Goal: Obtain resource: Download file/media

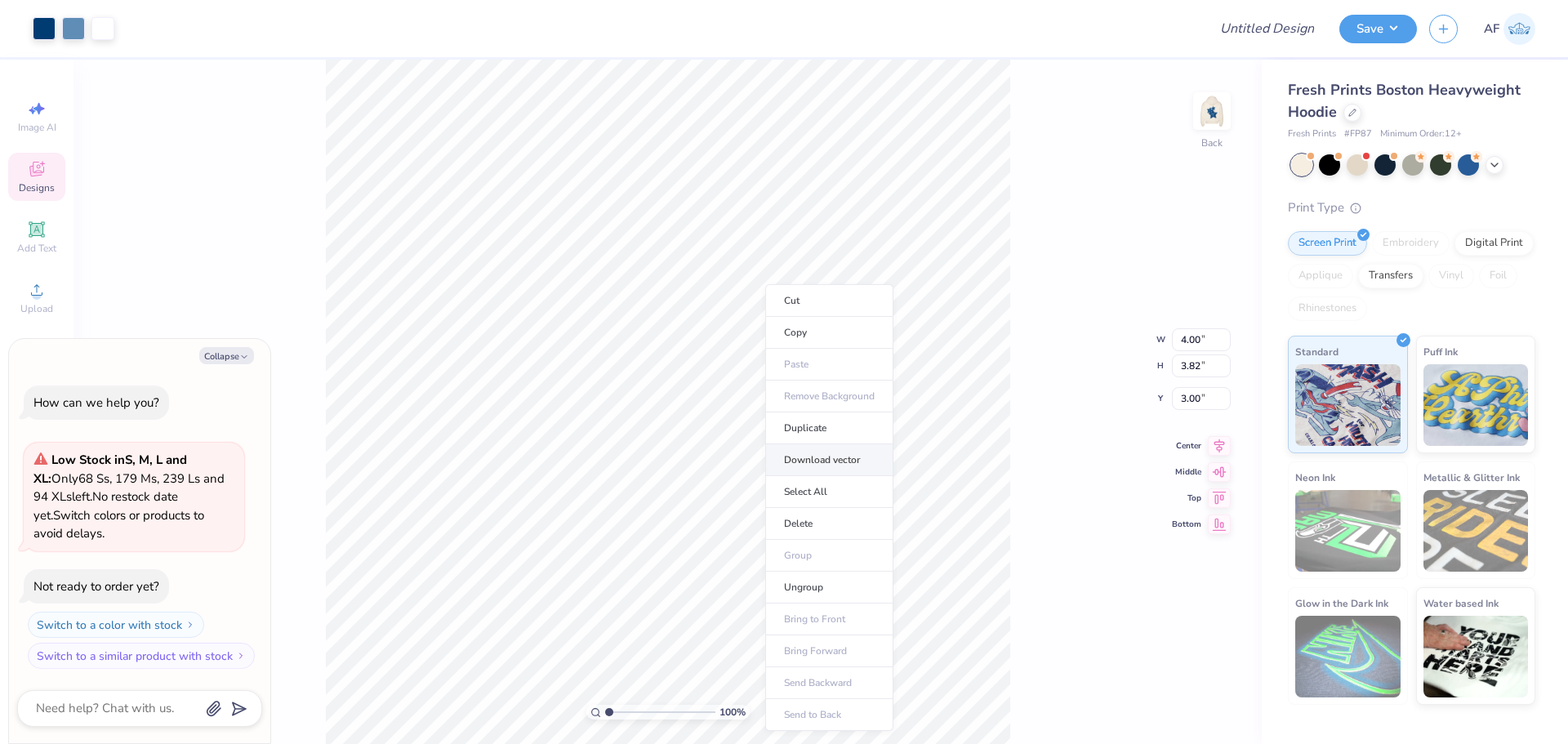
click at [831, 464] on li "Download vector" at bounding box center [829, 460] width 128 height 32
type textarea "x"
type input "2.71964205036602"
type textarea "x"
type input "2.71964205036602"
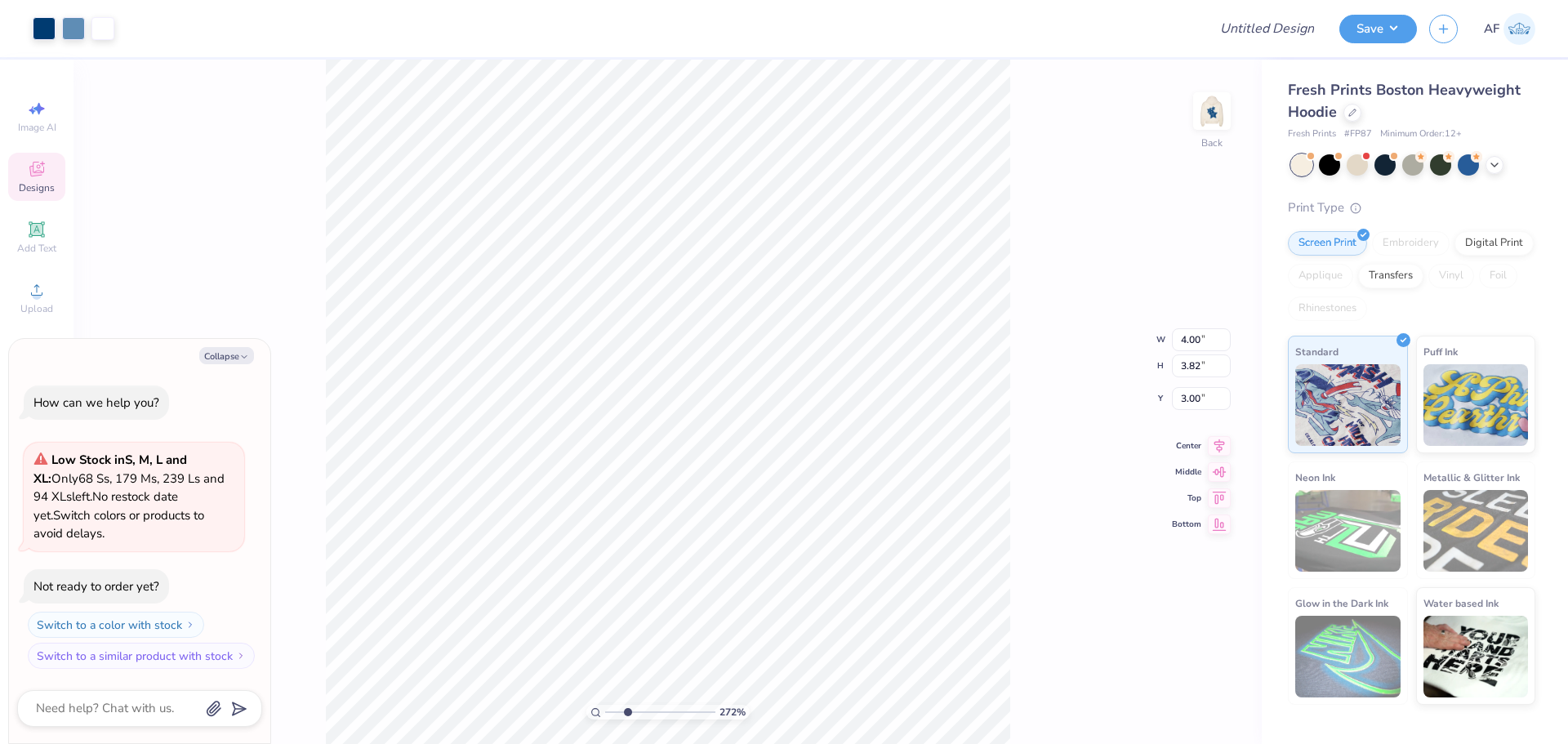
type textarea "x"
type input "2.71964205036602"
type textarea "x"
type input "1.23"
type input "0.79"
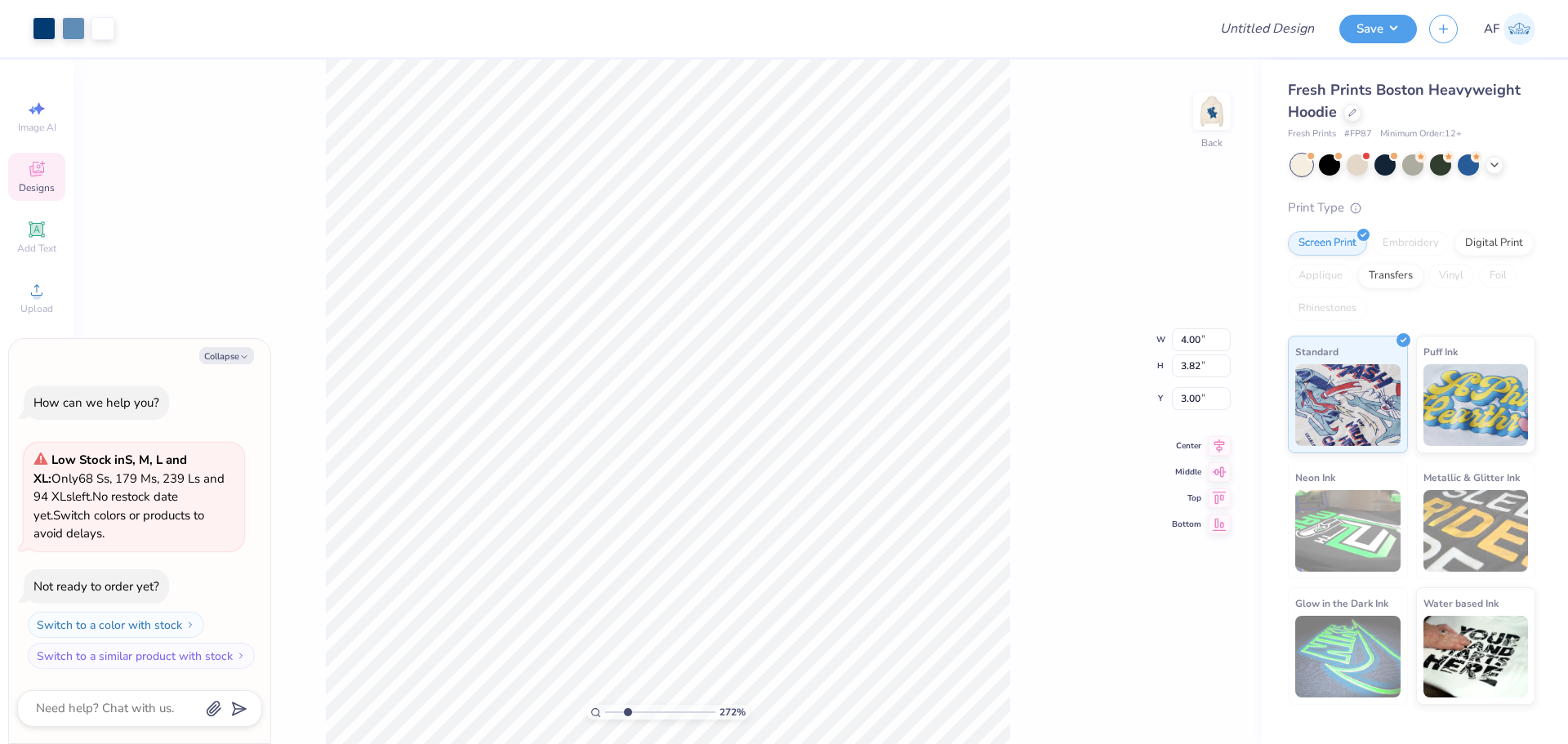
type input "4.92"
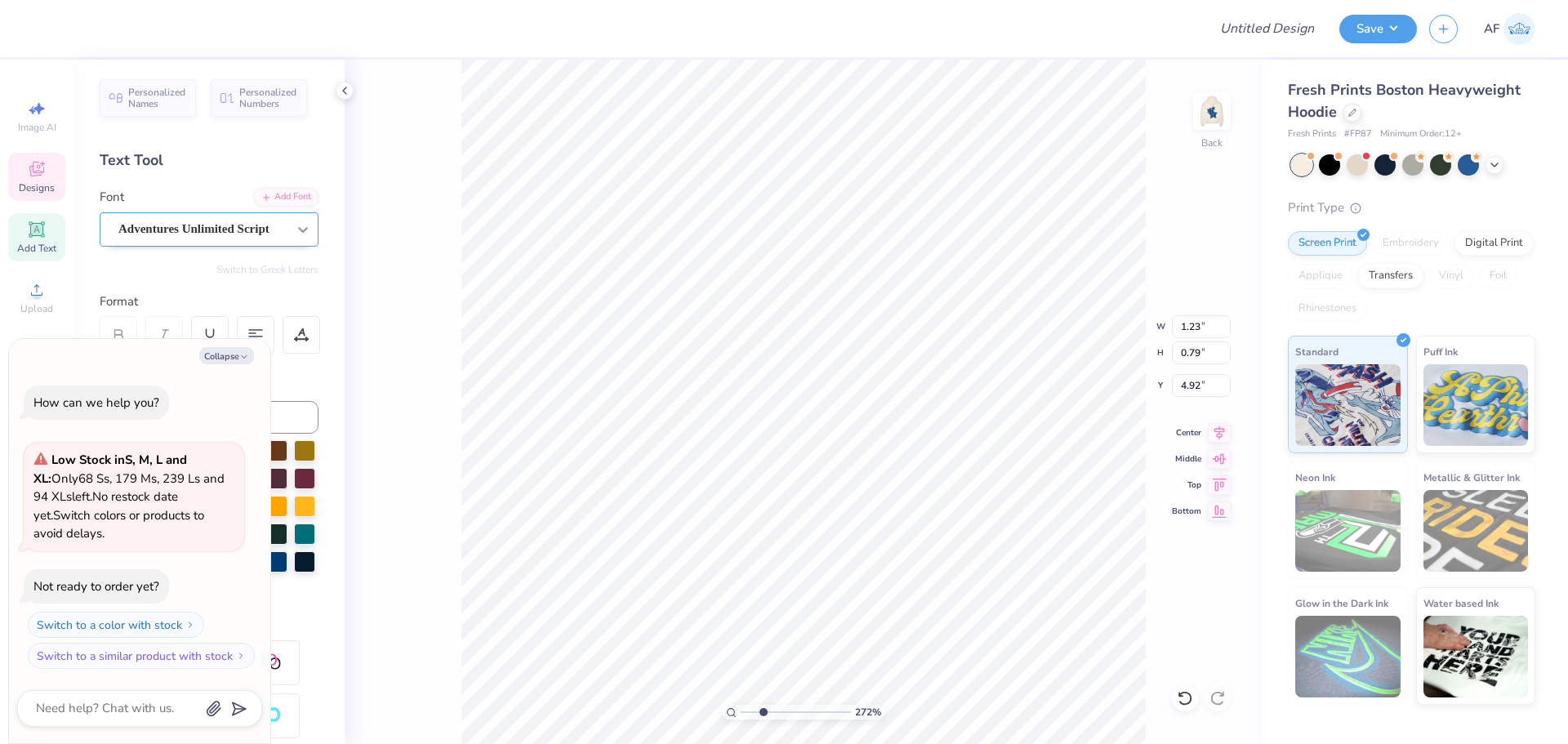
click at [296, 225] on icon at bounding box center [302, 229] width 16 height 16
type input "2.71964205036602"
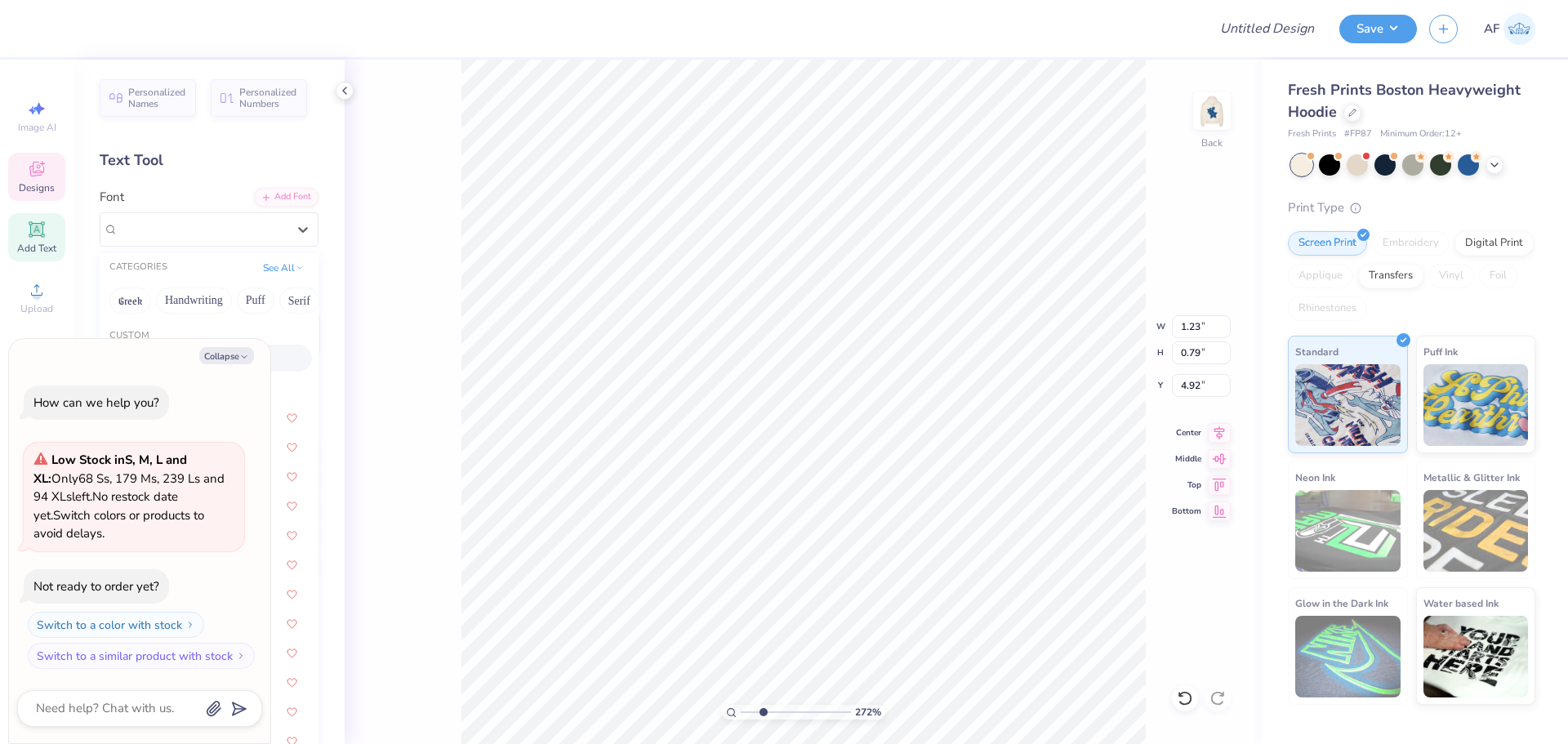
type textarea "x"
type input "2.71964205036602"
type textarea "x"
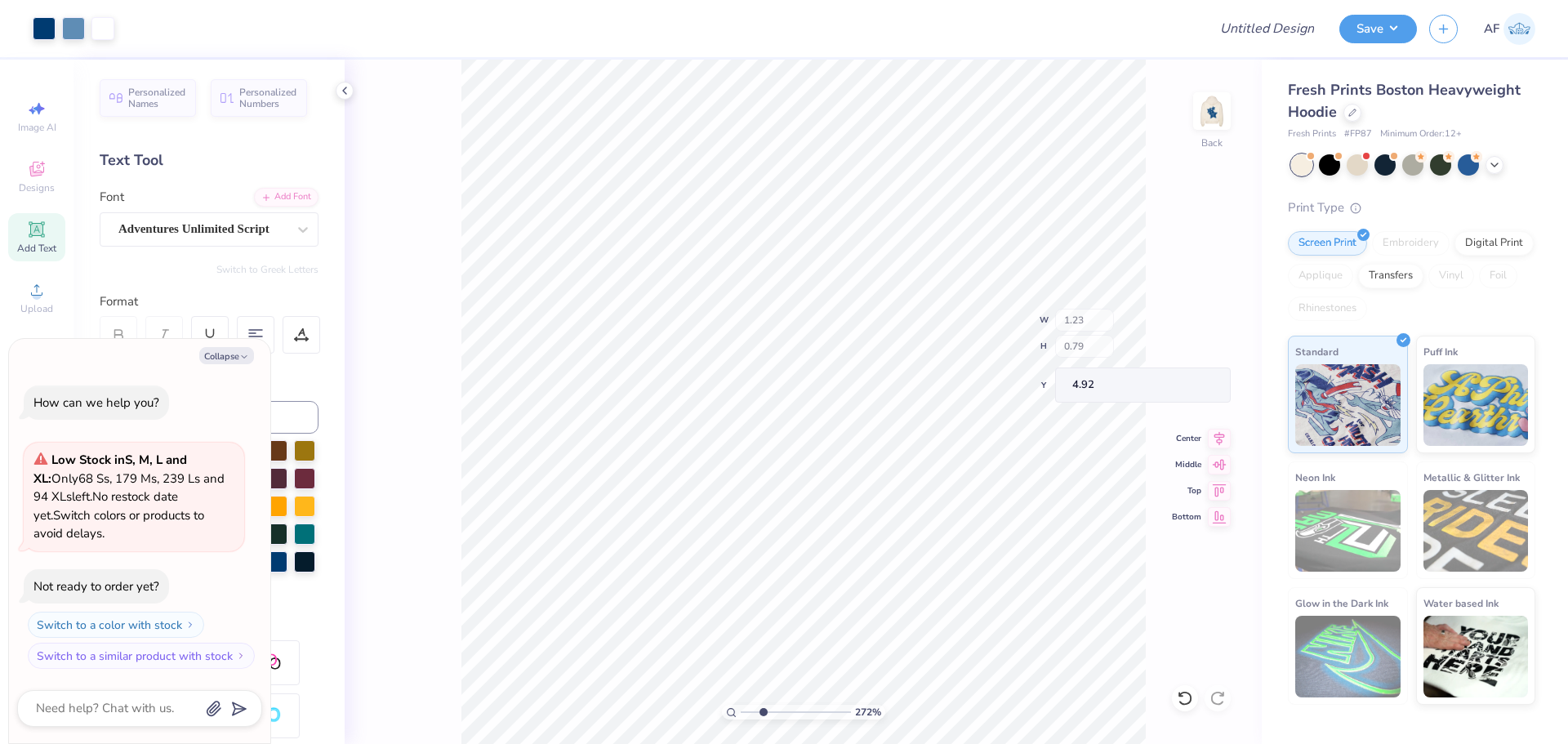
type input "2.71964205036602"
type textarea "x"
type input "2.71964205036602"
type textarea "x"
type input "2.71964205036602"
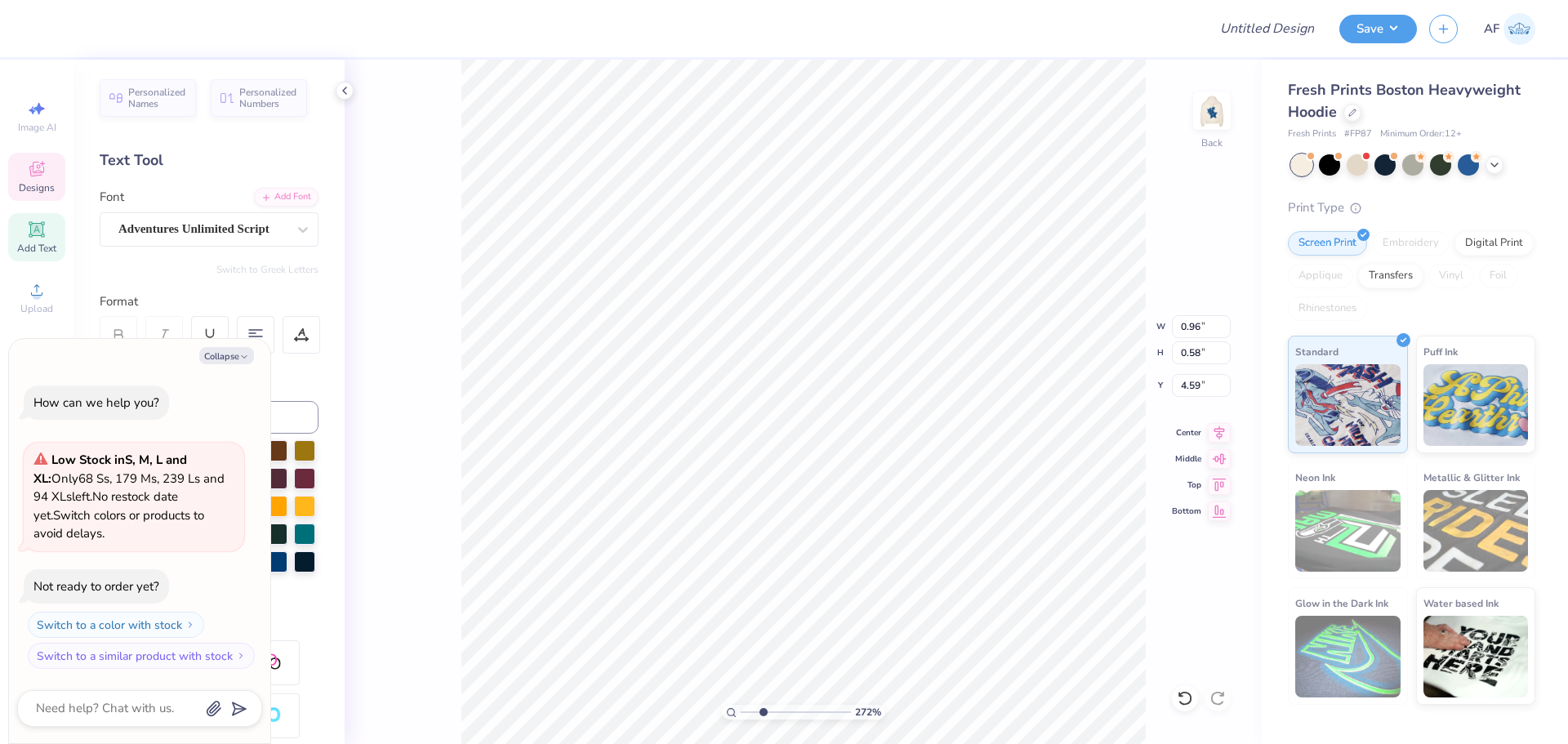
type textarea "x"
type input "2.71964205036602"
type textarea "x"
type input "2.71964205036602"
type textarea "x"
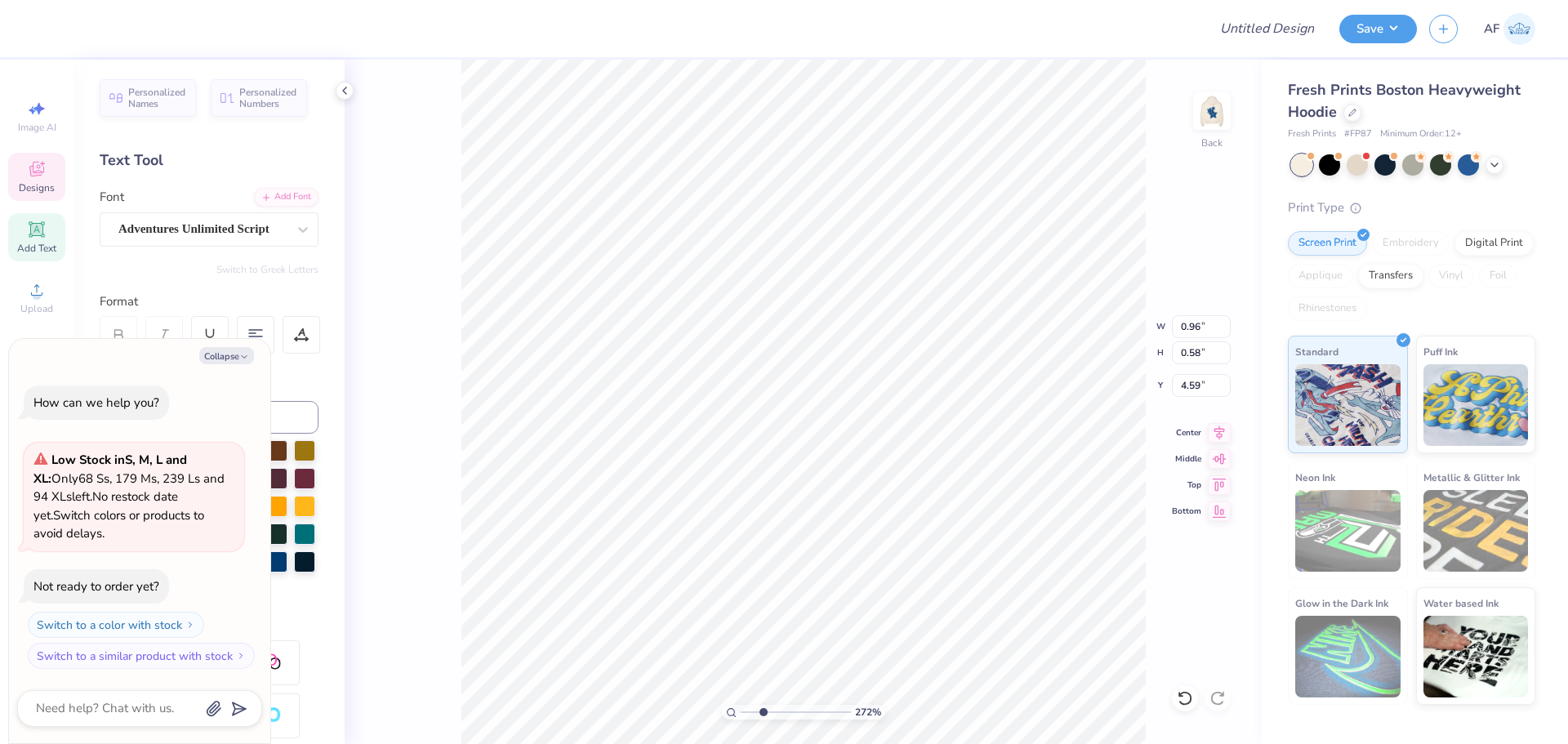
scroll to position [14, 3]
type input "2.71964205036602"
type textarea "x"
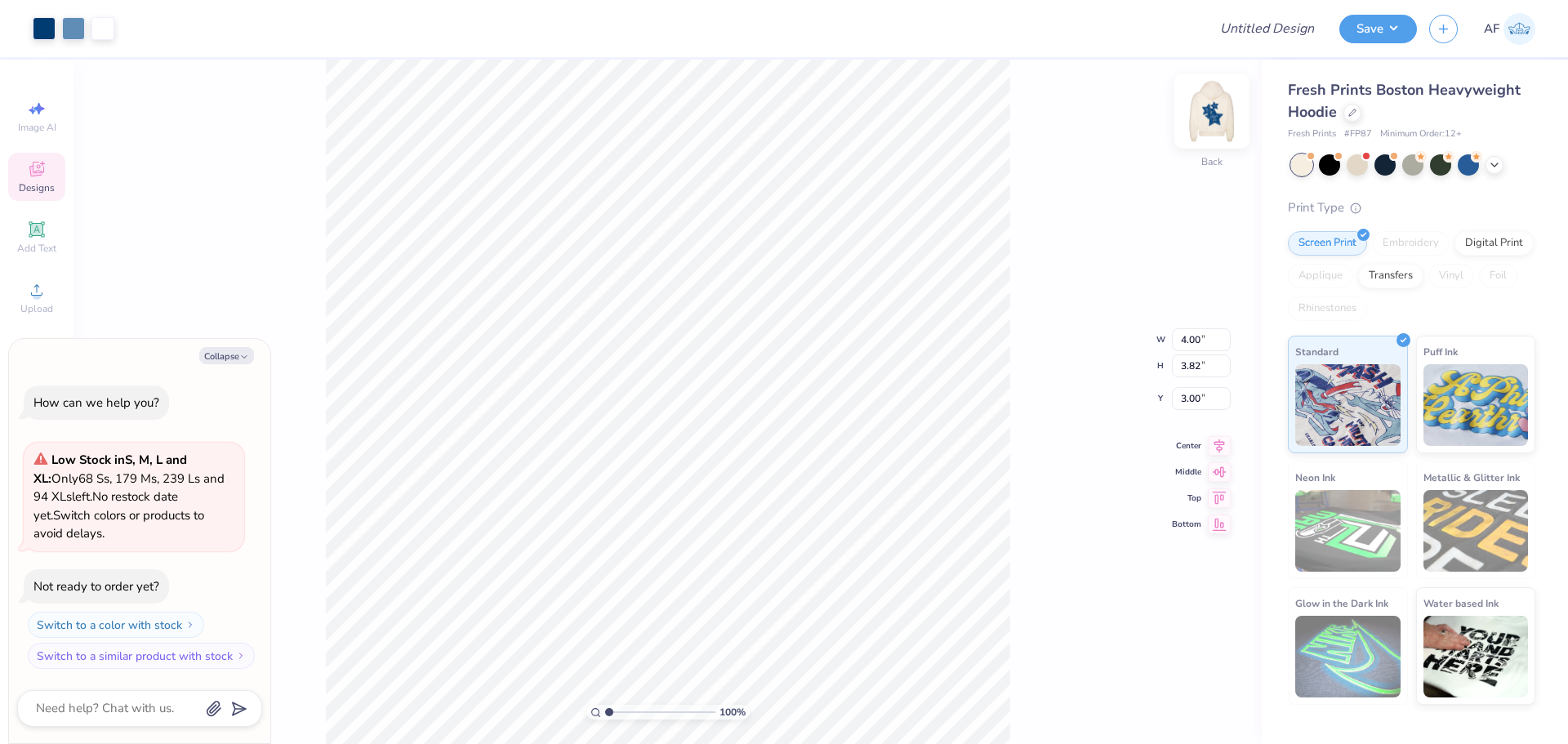
click at [1207, 122] on img at bounding box center [1212, 111] width 66 height 66
type textarea "x"
type input "2.30193535337791"
type textarea "x"
type input "2.30193535337791"
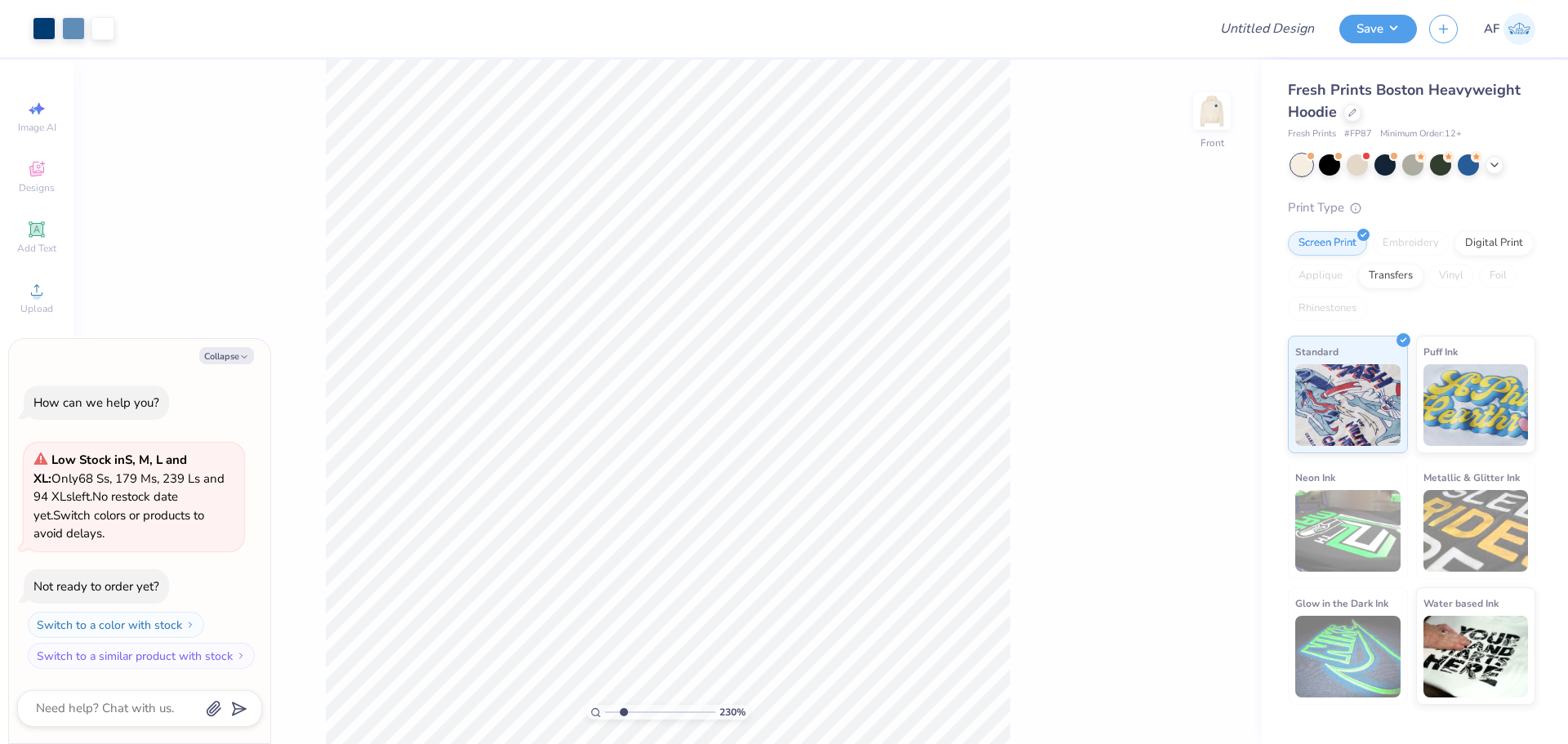
type textarea "x"
